Goal: Task Accomplishment & Management: Use online tool/utility

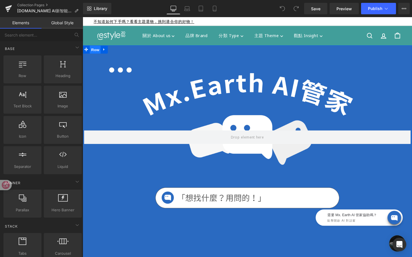
click at [95, 52] on span "Row" at bounding box center [95, 51] width 11 height 9
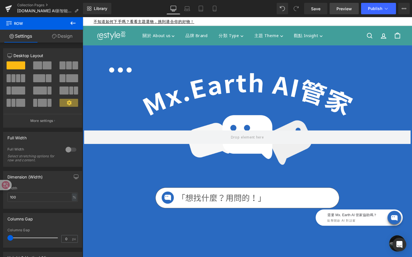
click at [344, 7] on span "Preview" at bounding box center [343, 9] width 15 height 6
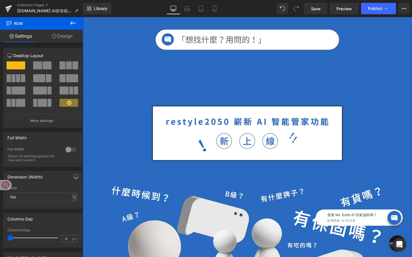
scroll to position [165, 0]
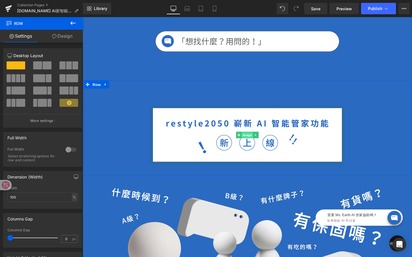
click at [258, 142] on span "Image" at bounding box center [256, 141] width 12 height 7
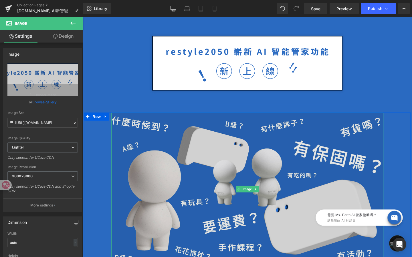
scroll to position [242, 0]
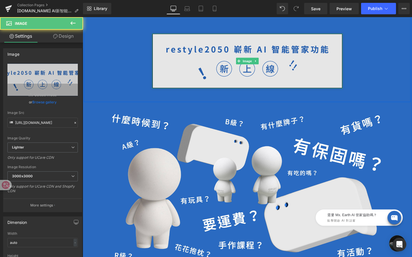
click at [265, 75] on img at bounding box center [255, 64] width 200 height 58
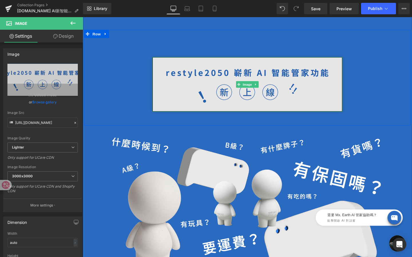
scroll to position [207, 0]
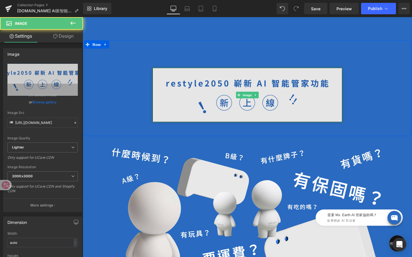
click at [224, 94] on img at bounding box center [255, 99] width 200 height 58
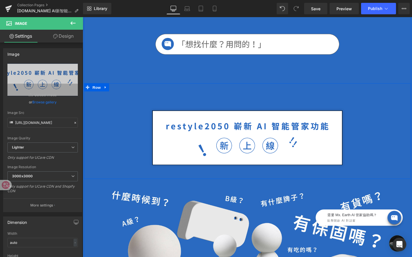
scroll to position [164, 0]
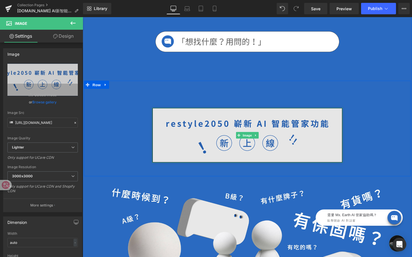
click at [248, 154] on img at bounding box center [255, 142] width 200 height 58
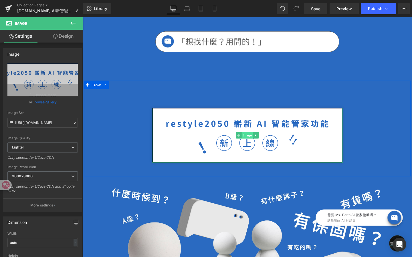
click at [260, 142] on span "Image" at bounding box center [256, 141] width 12 height 7
click at [256, 142] on span "Image" at bounding box center [256, 141] width 12 height 7
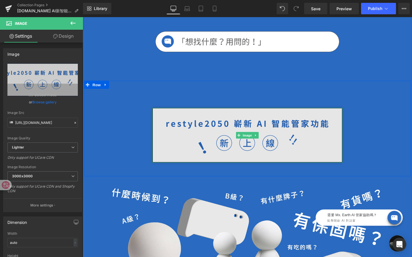
click at [256, 142] on span "Image" at bounding box center [256, 141] width 12 height 7
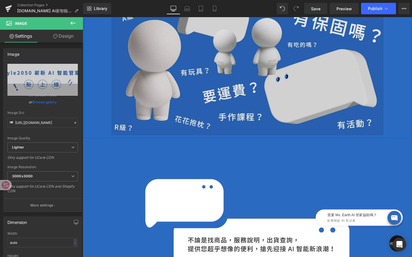
scroll to position [378, 0]
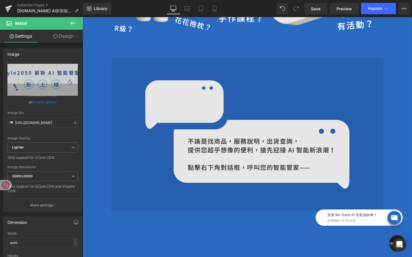
click at [281, 167] on img at bounding box center [256, 140] width 286 height 161
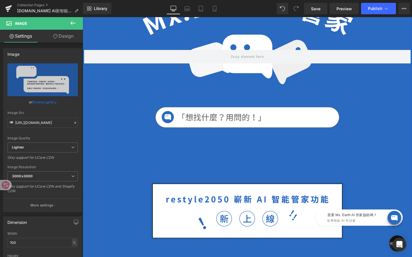
scroll to position [70, 0]
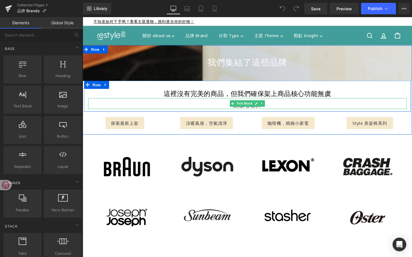
scroll to position [688, 346]
